Goal: Transaction & Acquisition: Obtain resource

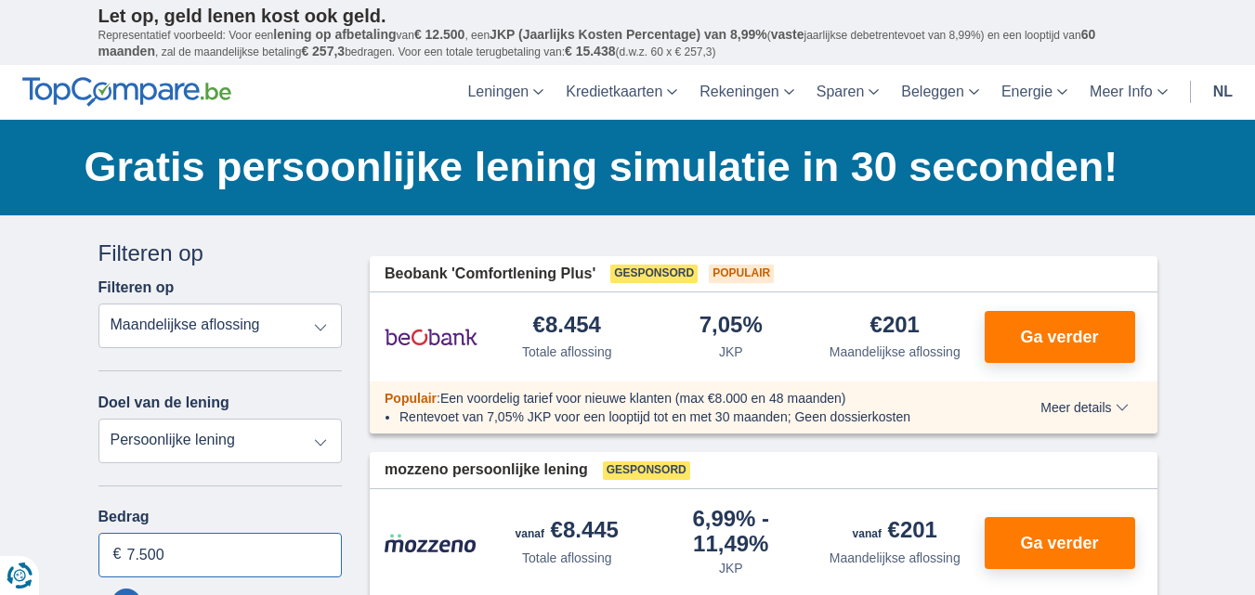
click at [185, 553] on input "7.500" at bounding box center [220, 555] width 244 height 45
type input "7"
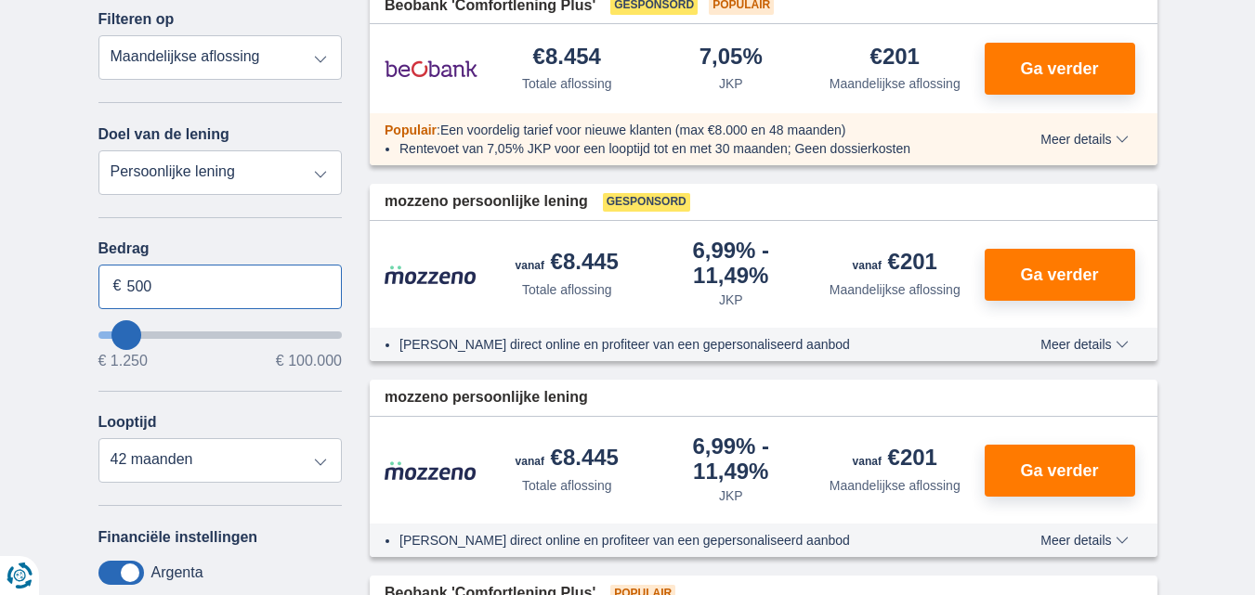
scroll to position [297, 0]
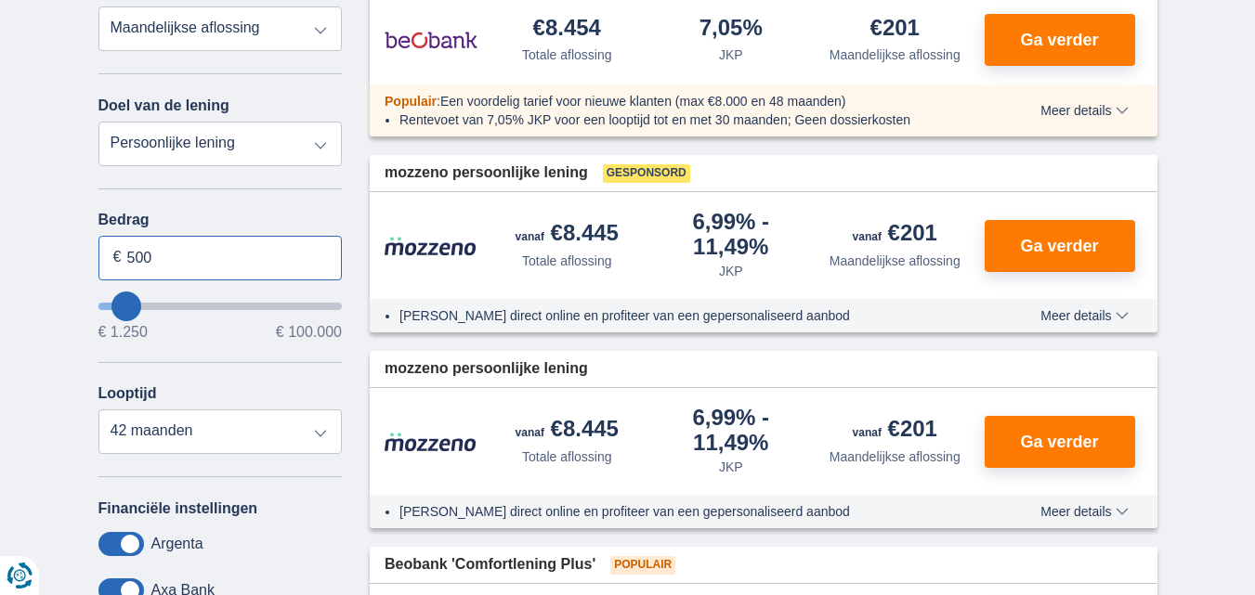
type input "1.250"
type input "1250"
select select "24"
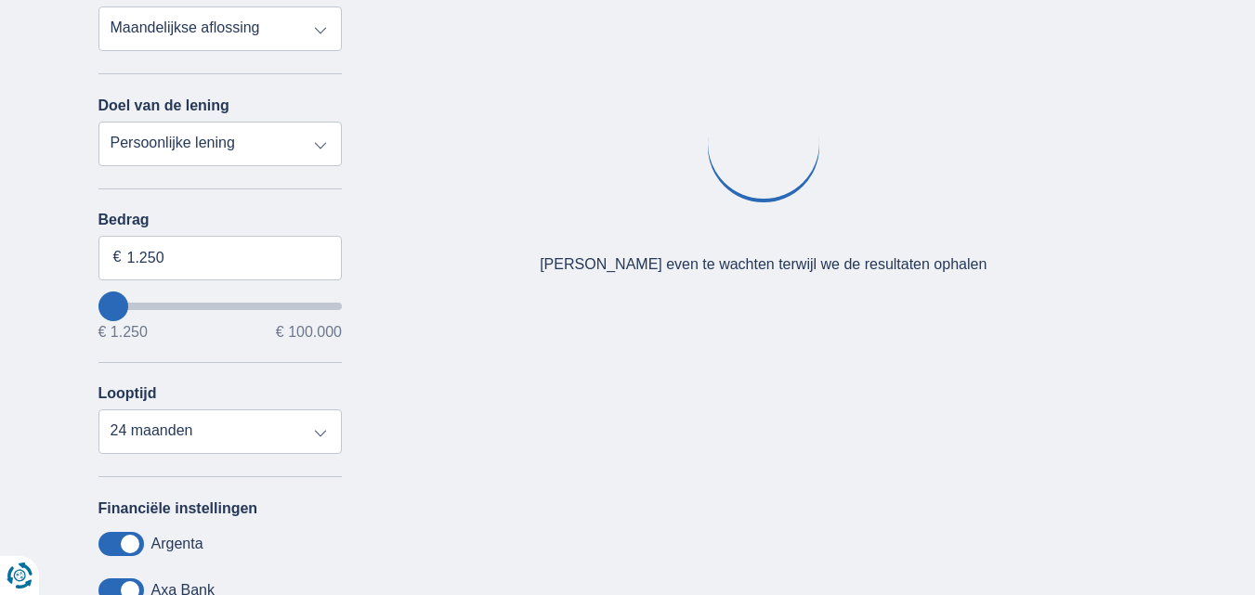
type input "1250"
click at [100, 307] on input "wantToBorrow" at bounding box center [220, 306] width 244 height 7
